Goal: Transaction & Acquisition: Purchase product/service

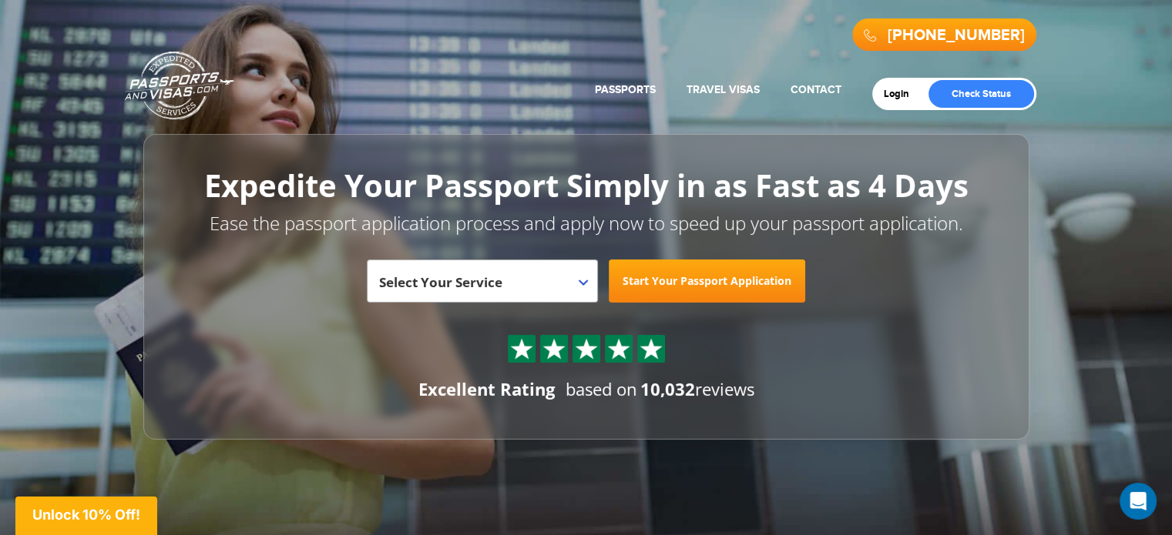
scroll to position [77, 0]
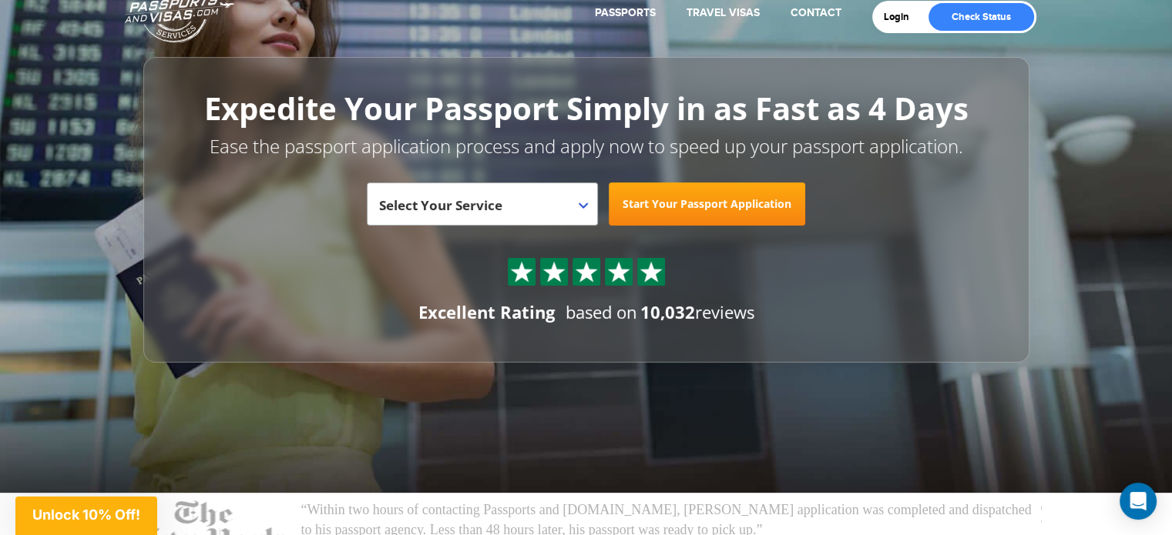
click at [560, 198] on span "Select Your Service" at bounding box center [480, 210] width 203 height 43
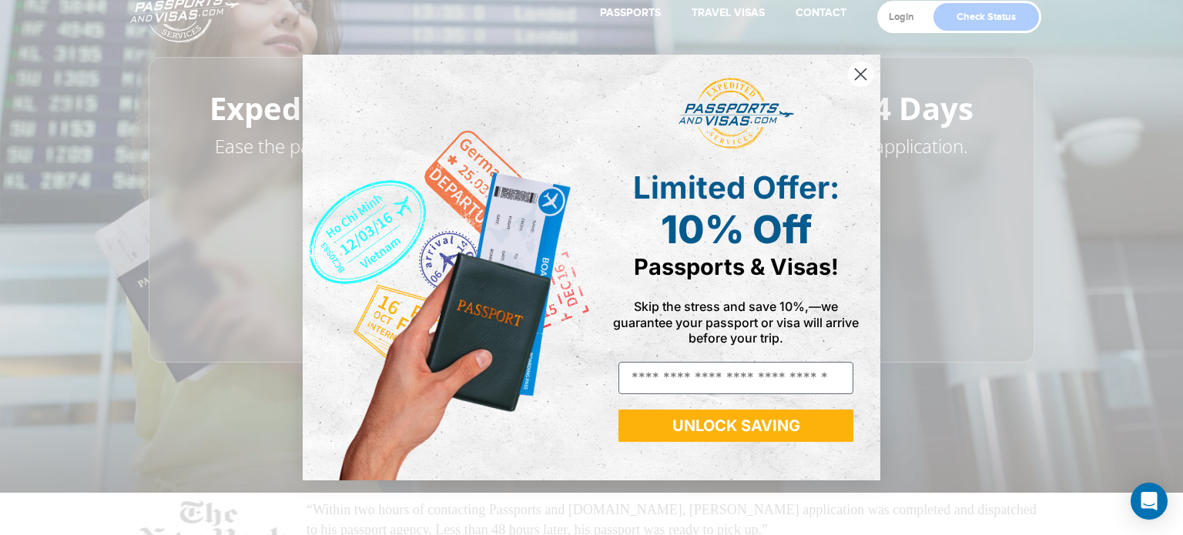
click at [855, 71] on circle "Close dialog" at bounding box center [860, 74] width 25 height 25
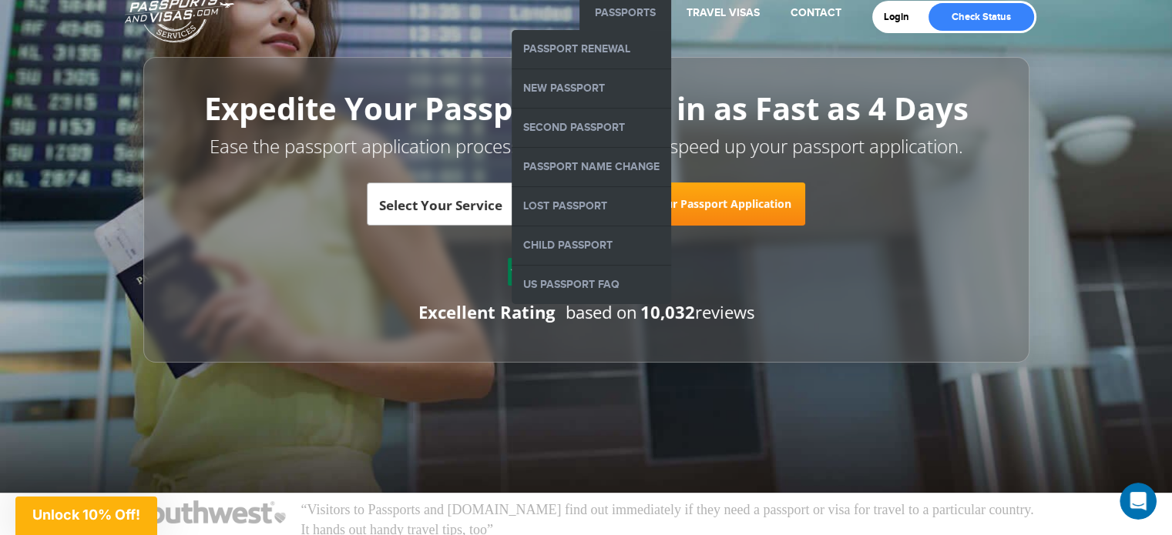
scroll to position [0, 0]
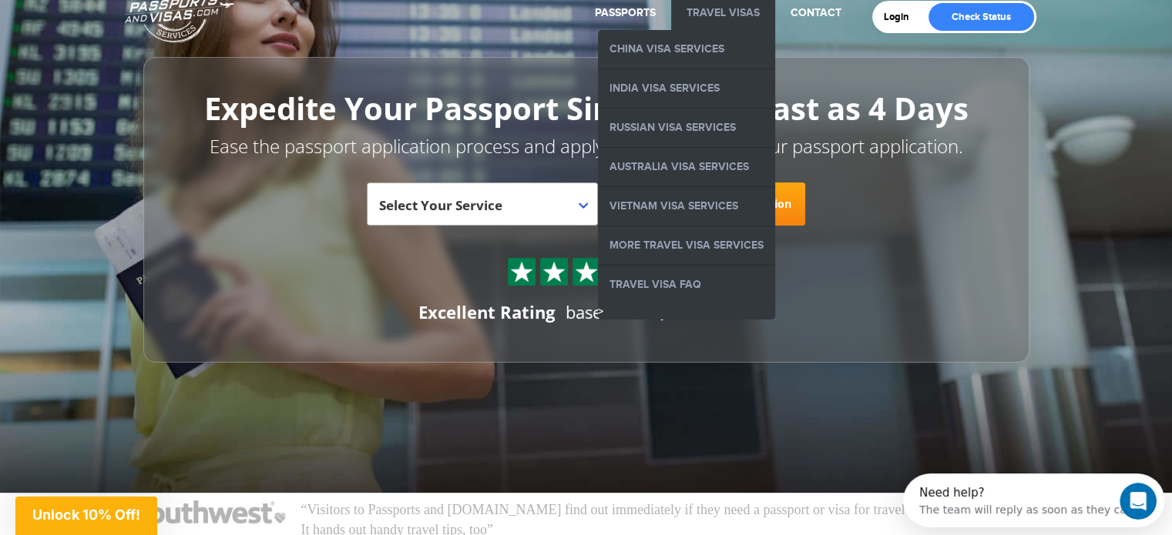
click at [721, 14] on link "Travel Visas" at bounding box center [722, 12] width 73 height 13
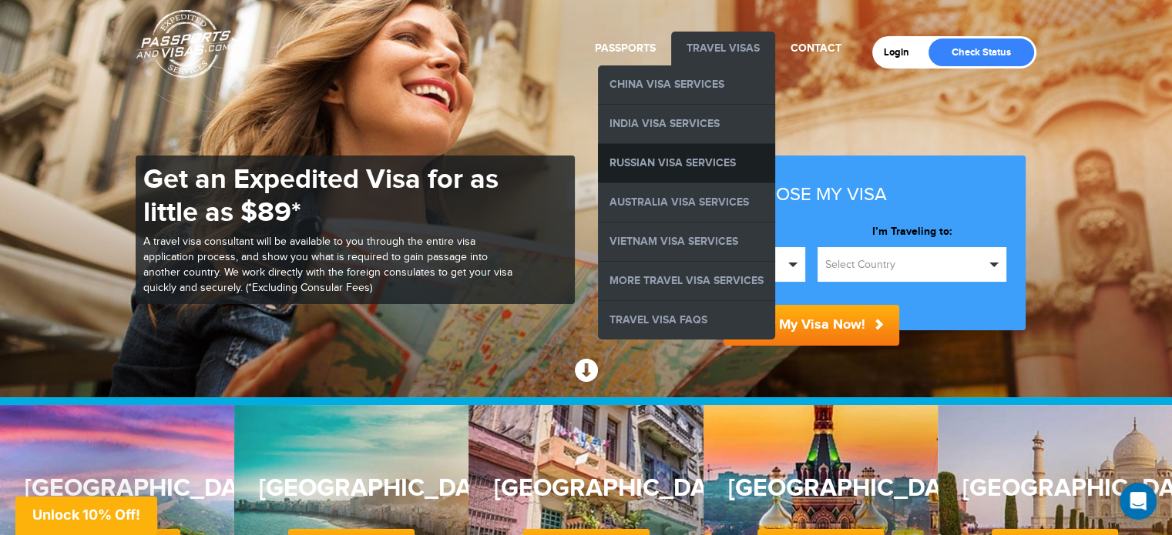
scroll to position [77, 0]
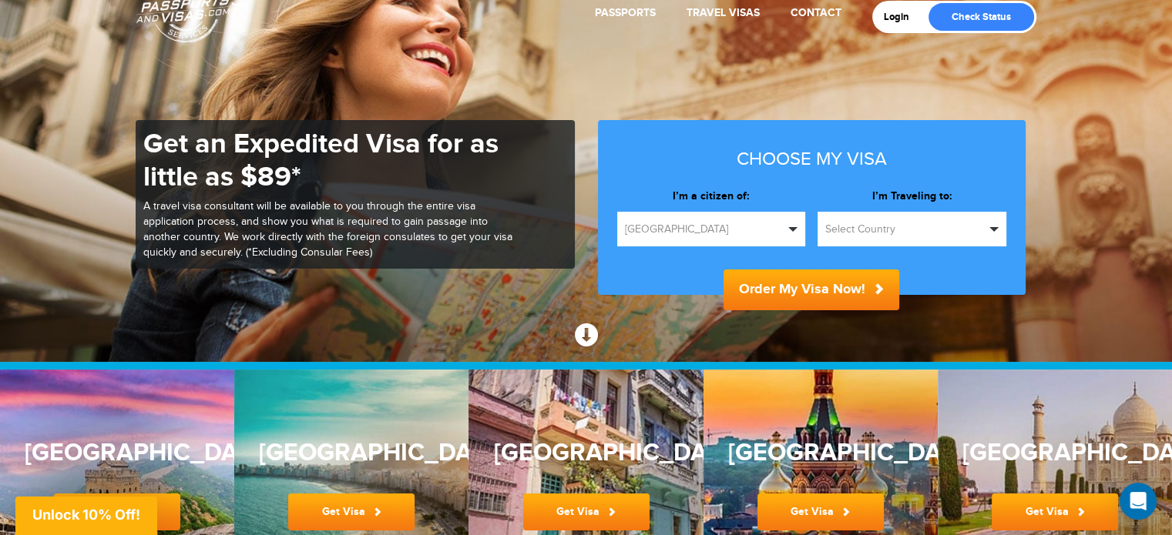
click at [740, 227] on span "United States" at bounding box center [704, 229] width 159 height 15
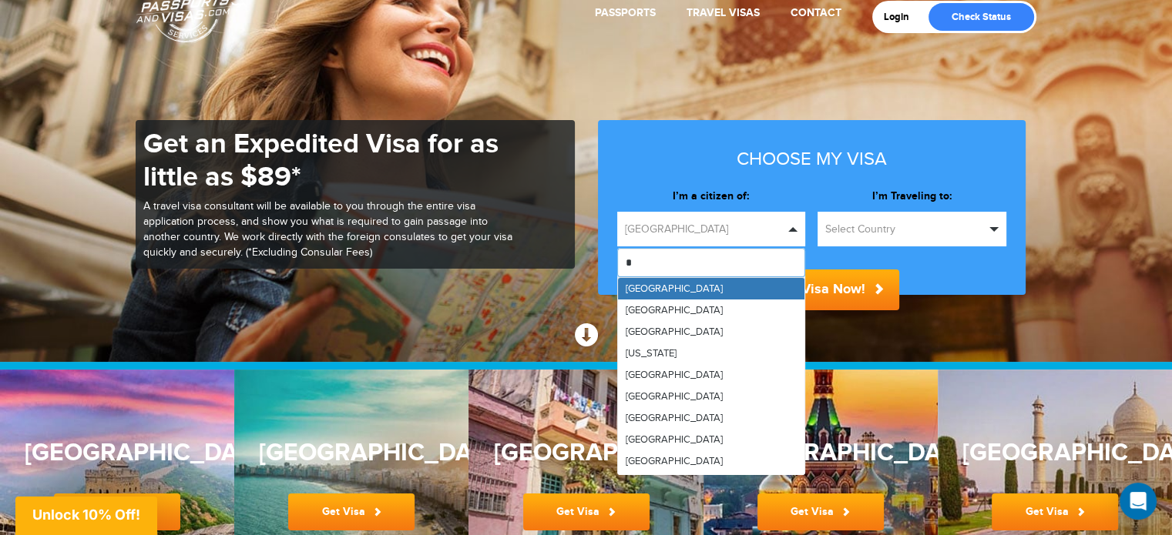
type input "**"
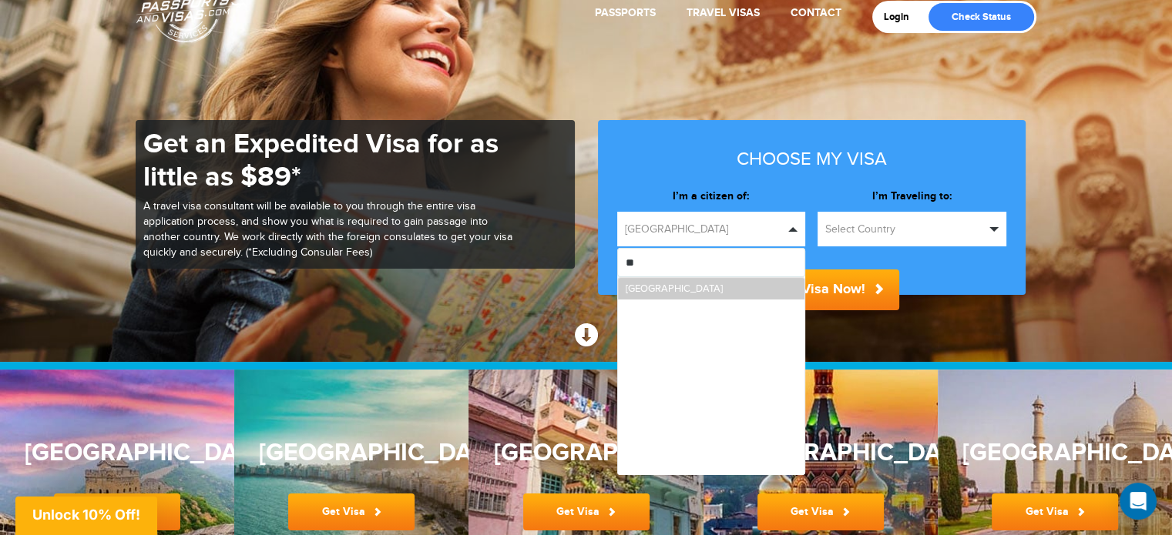
click at [733, 283] on link "[GEOGRAPHIC_DATA]" at bounding box center [711, 289] width 187 height 22
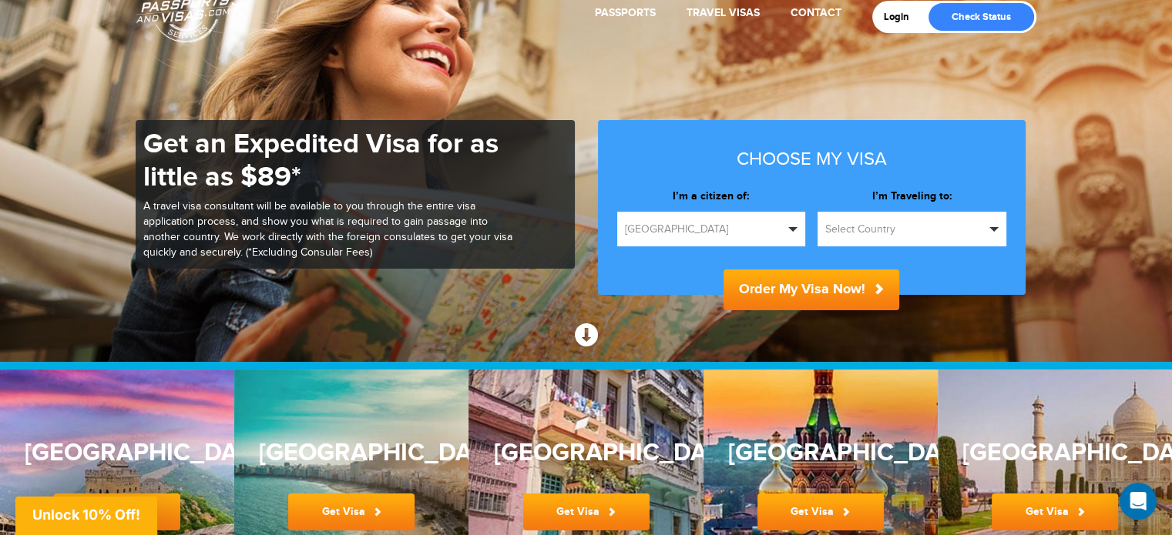
click at [844, 243] on button "Select Country" at bounding box center [911, 229] width 189 height 35
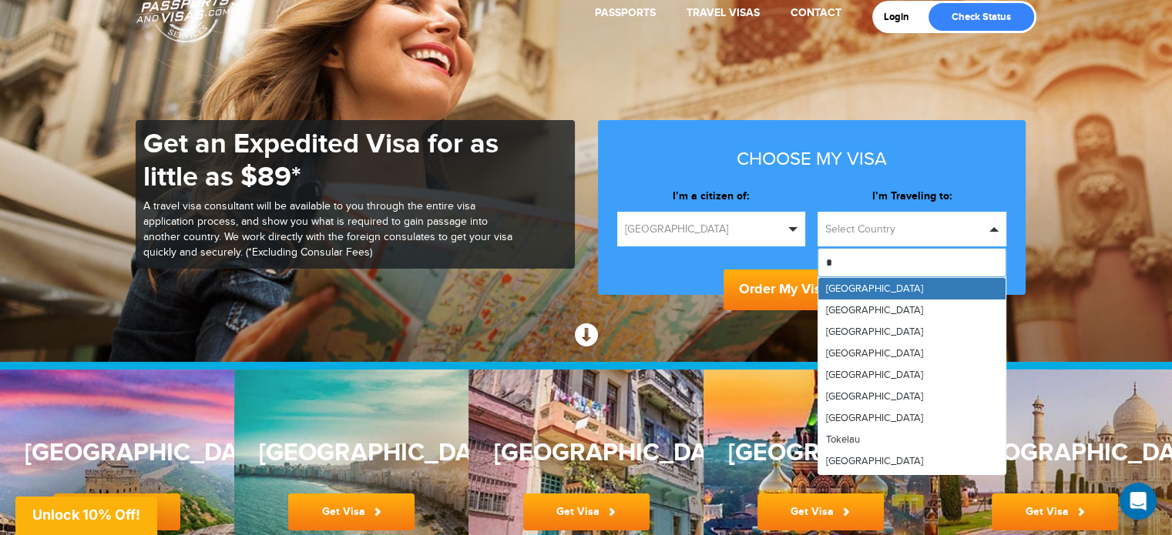
type input "**"
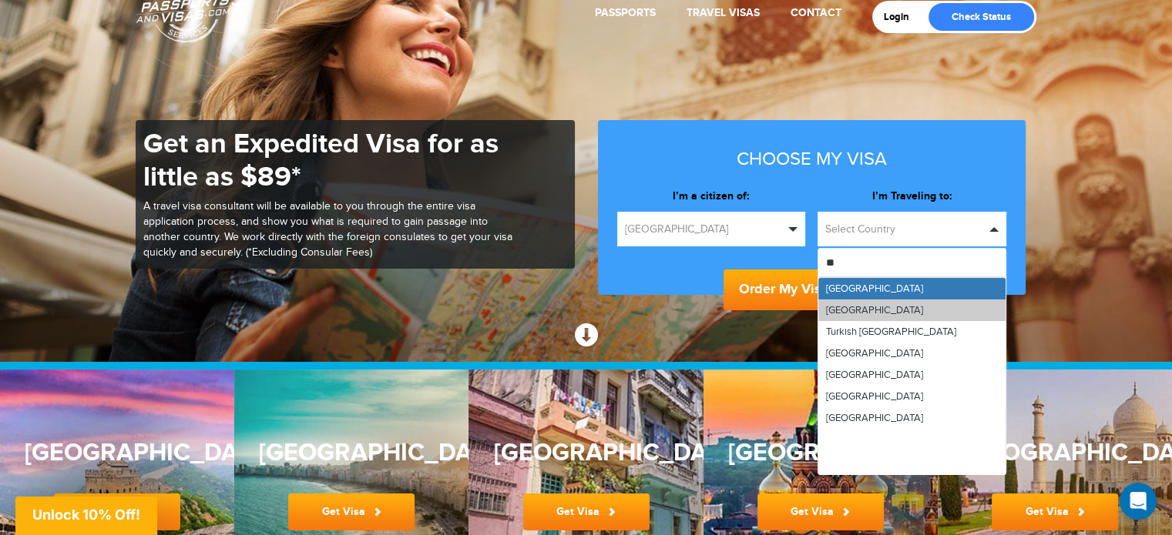
click at [858, 307] on link "[GEOGRAPHIC_DATA]" at bounding box center [911, 311] width 187 height 22
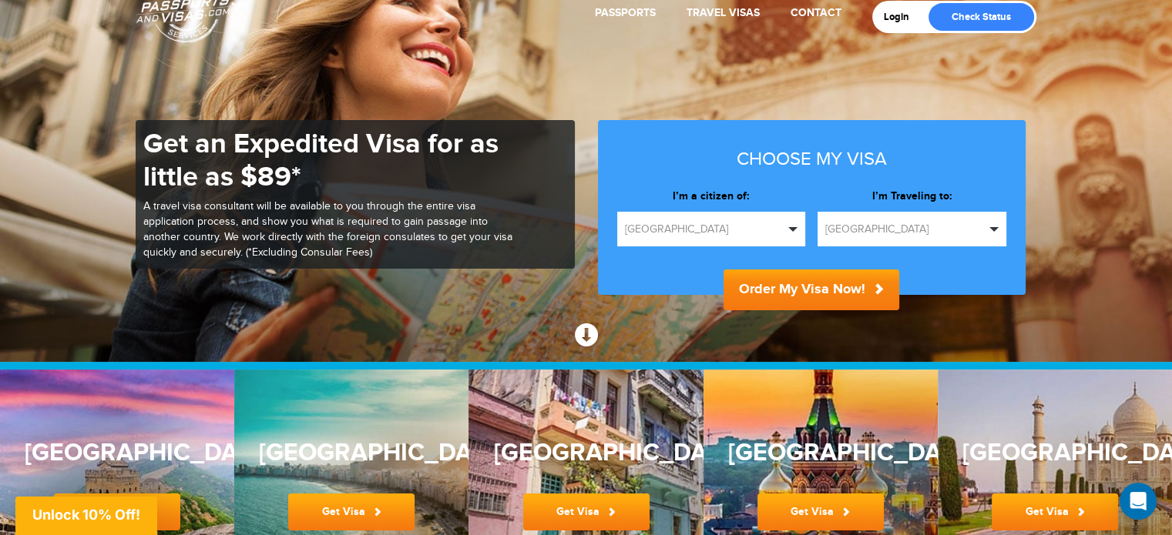
click at [810, 291] on button "Order My Visa Now!" at bounding box center [811, 290] width 176 height 41
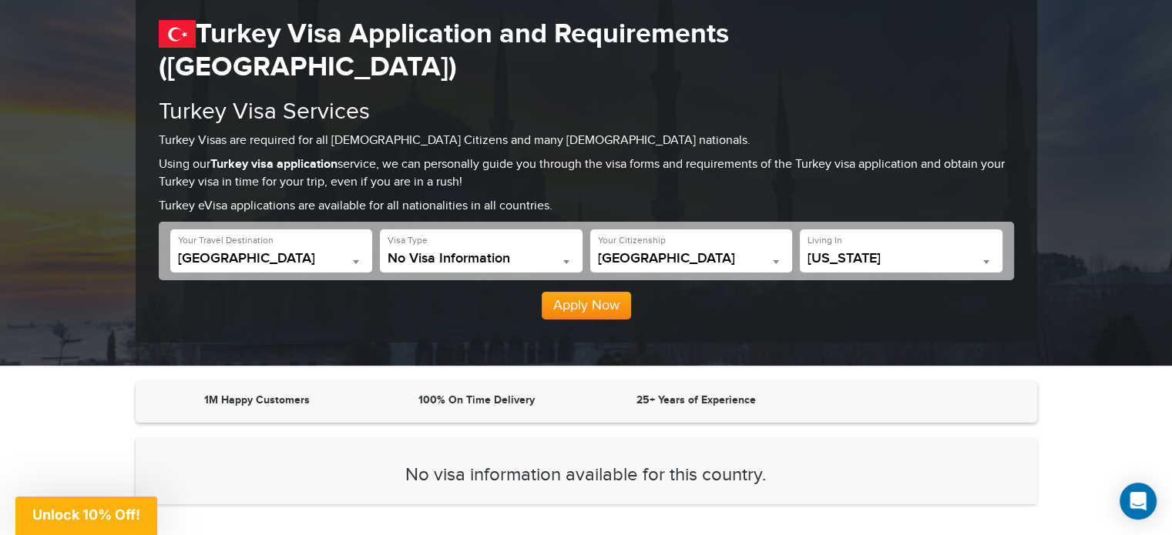
scroll to position [142, 0]
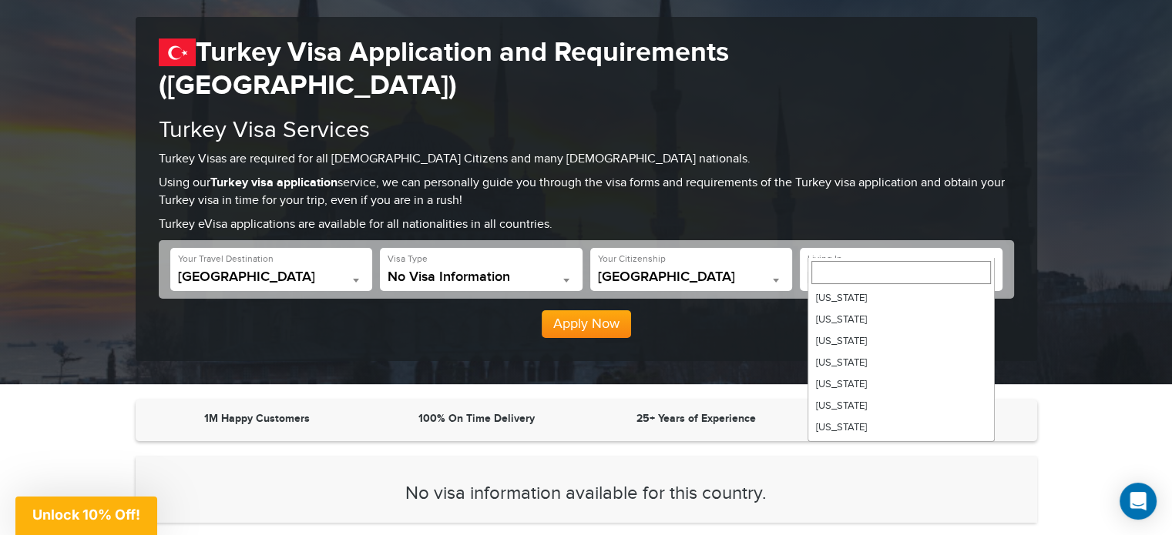
click at [915, 270] on span "[US_STATE]" at bounding box center [900, 277] width 187 height 15
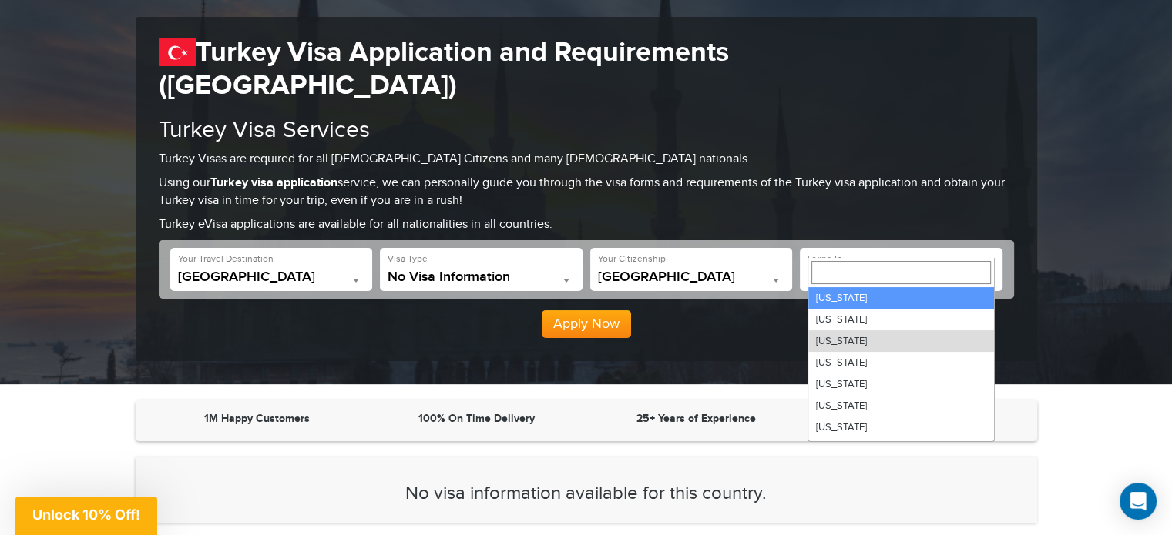
select select "**"
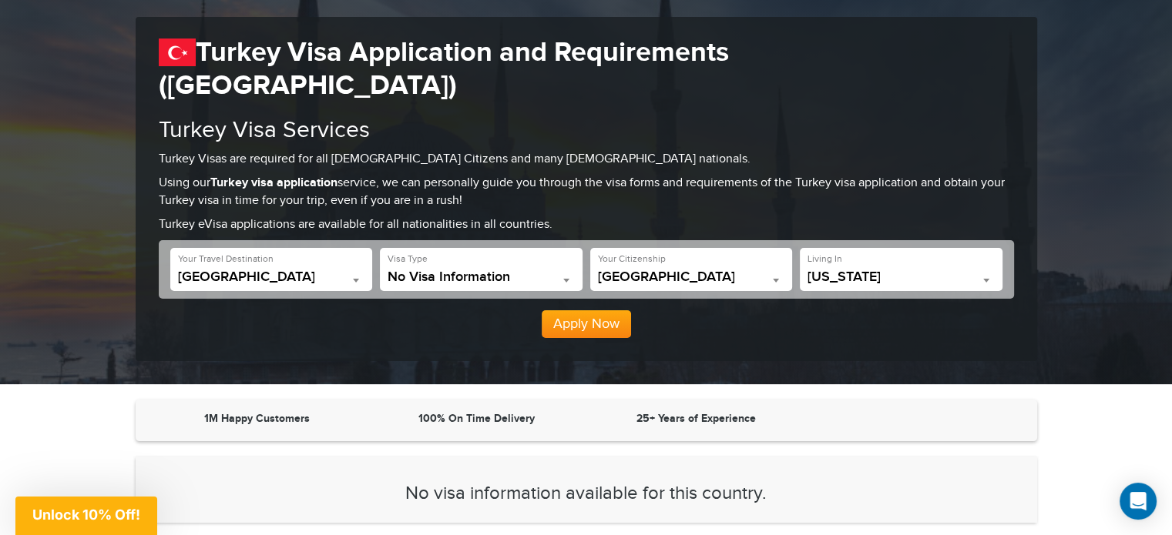
click at [602, 310] on button "Apply Now" at bounding box center [586, 324] width 89 height 28
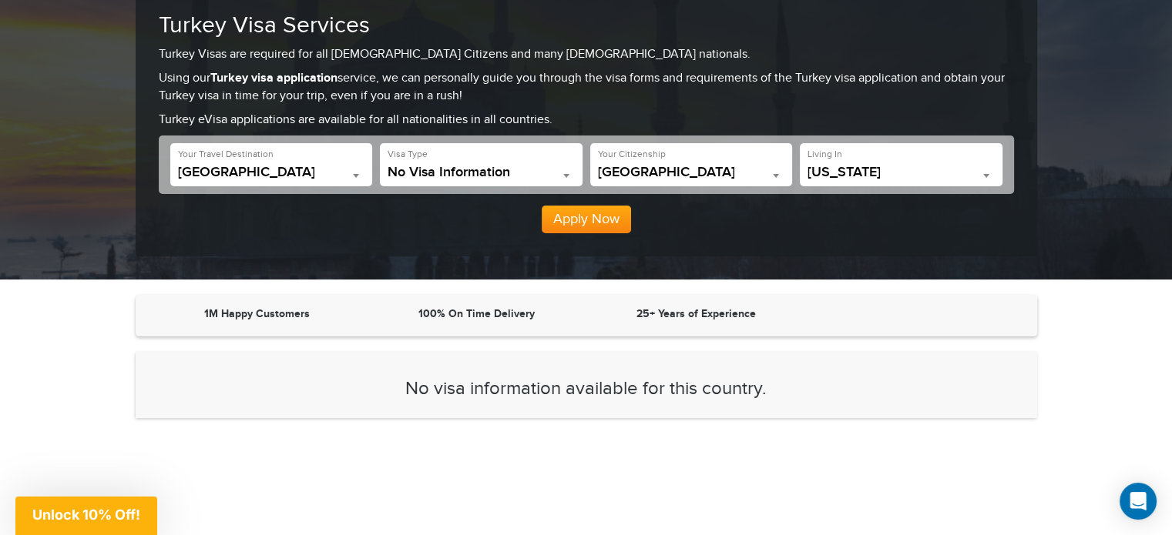
scroll to position [350, 0]
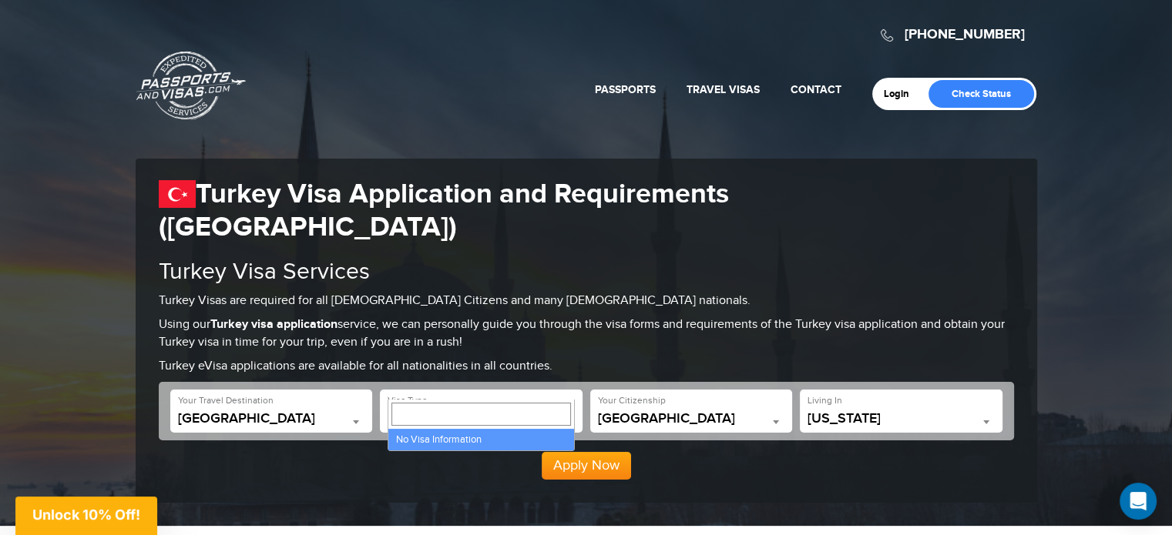
click at [441, 411] on span "No Visa Information" at bounding box center [480, 418] width 187 height 15
type input "*"
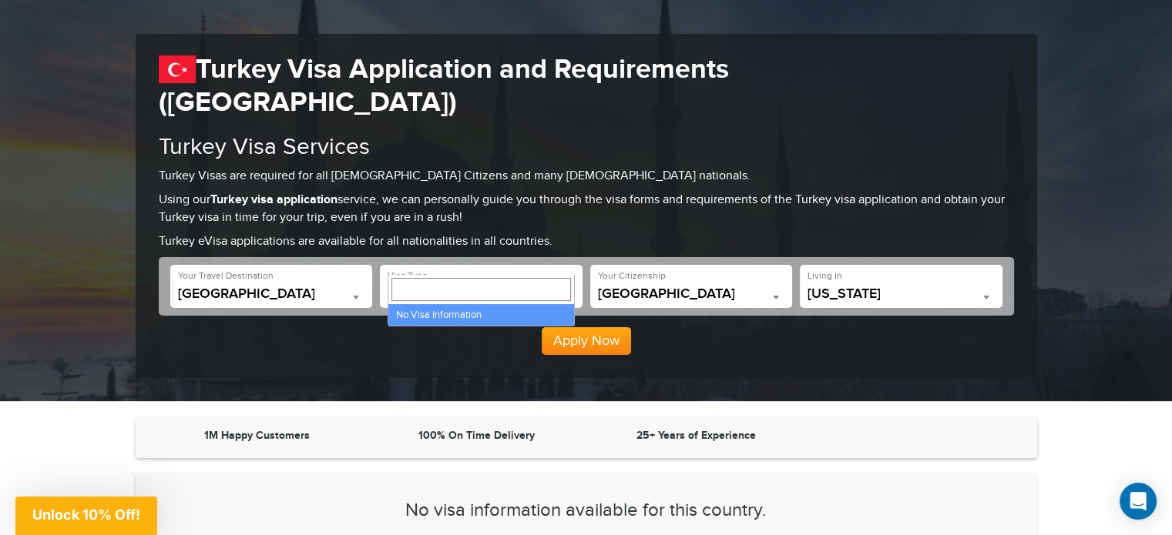
scroll to position [126, 0]
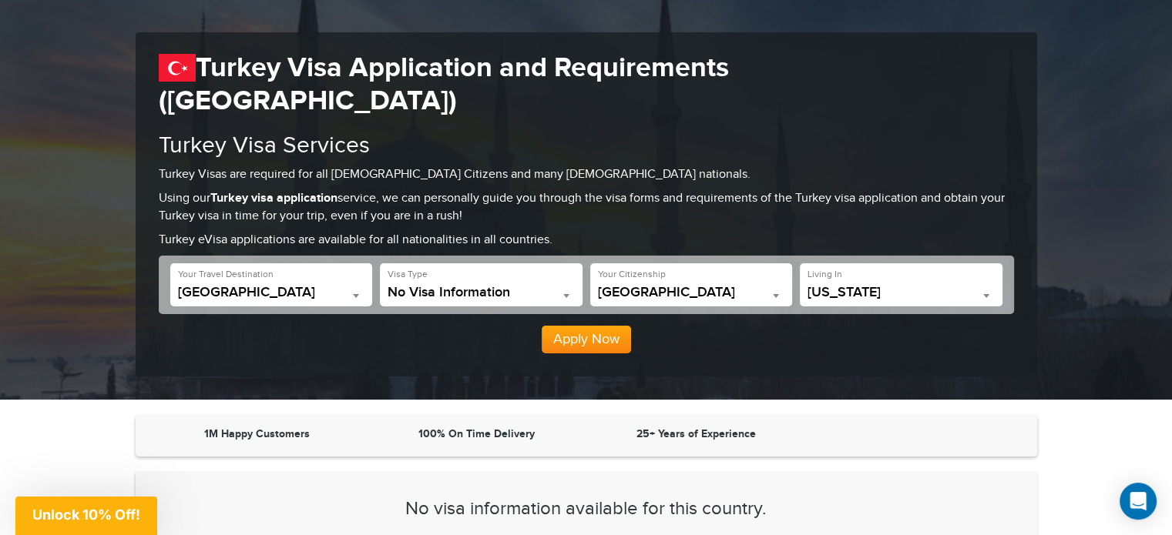
click at [657, 428] on strong "25+ Years of Experience" at bounding box center [695, 434] width 119 height 13
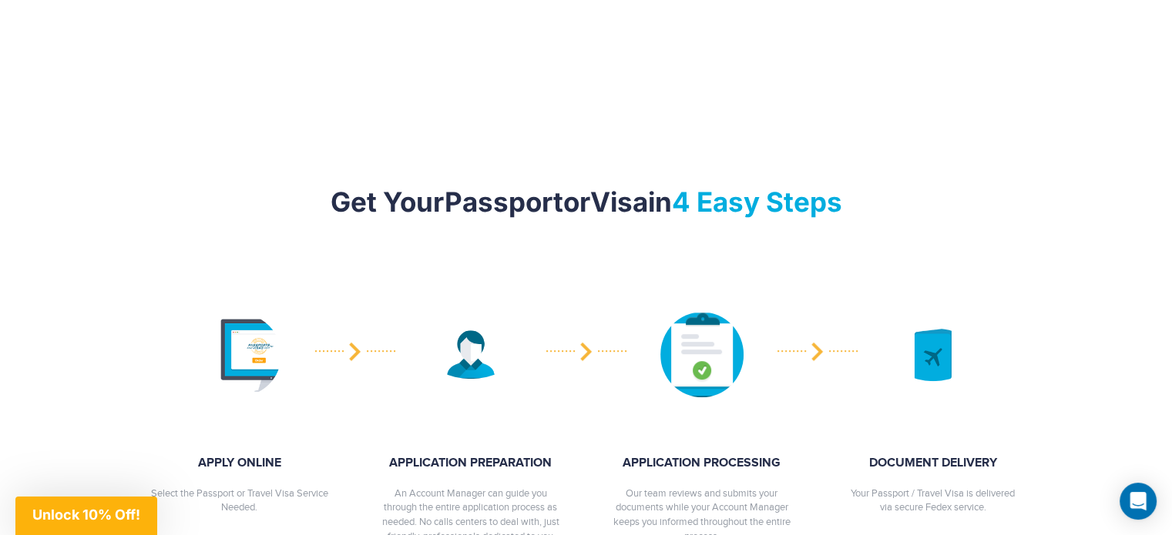
scroll to position [733, 0]
